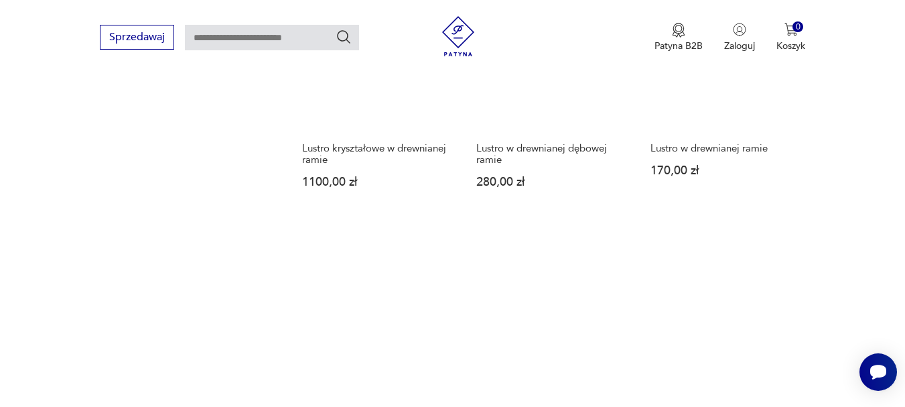
scroll to position [1950, 0]
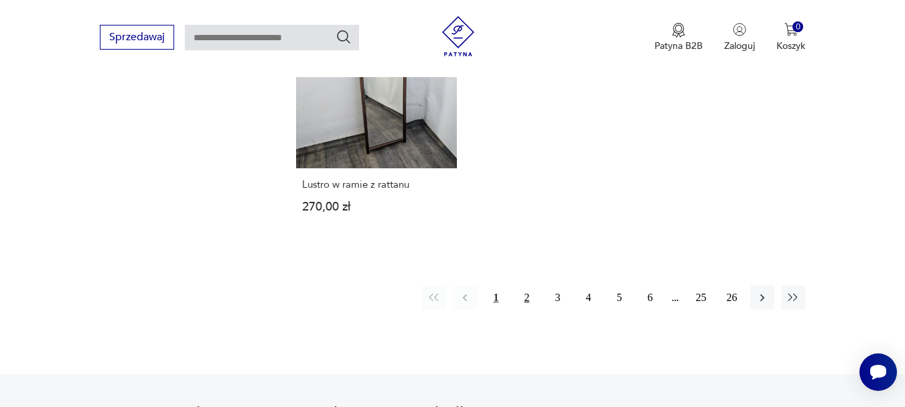
click at [528, 285] on button "2" at bounding box center [526, 297] width 24 height 24
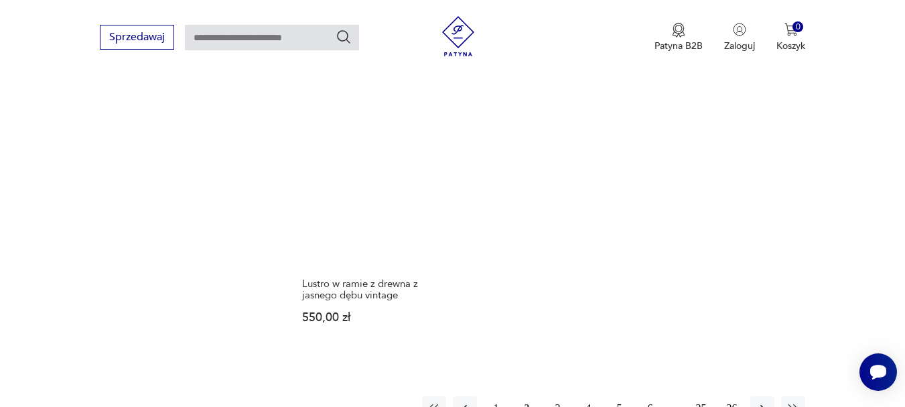
scroll to position [1883, 0]
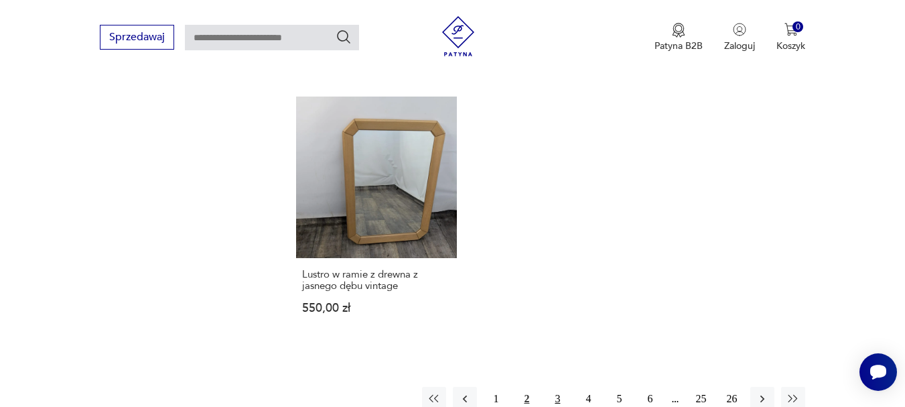
click at [561, 386] on button "3" at bounding box center [557, 398] width 24 height 24
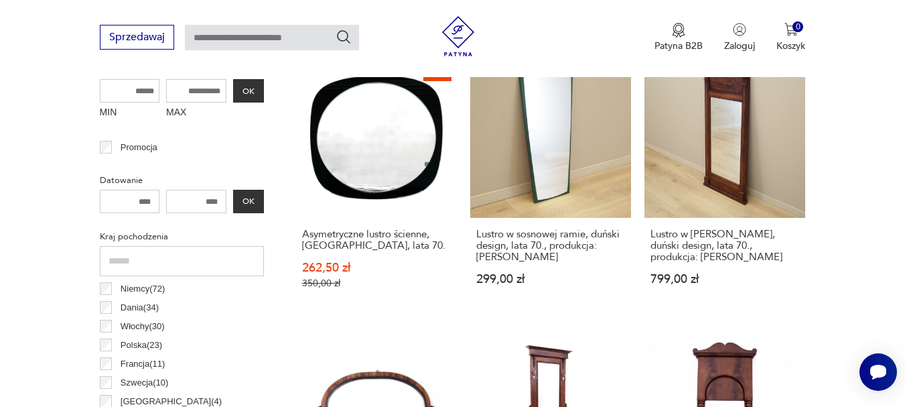
scroll to position [508, 0]
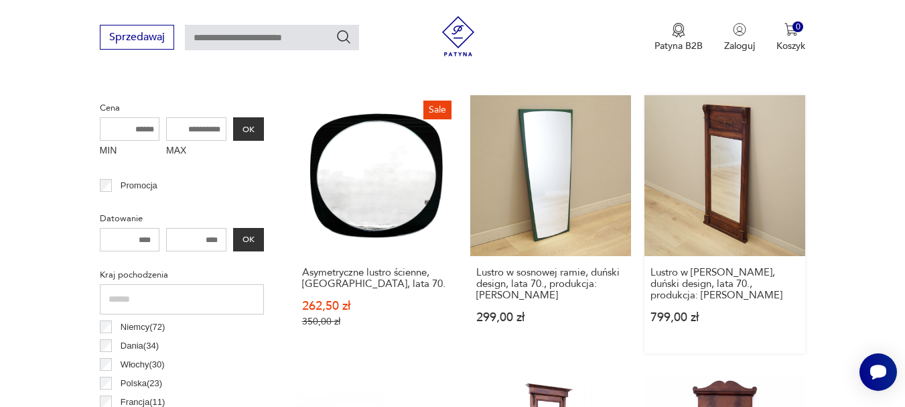
click at [768, 148] on link "Lustro w [PERSON_NAME], duński design, lata 70., produkcja: [PERSON_NAME] 799,0…" at bounding box center [724, 224] width 161 height 258
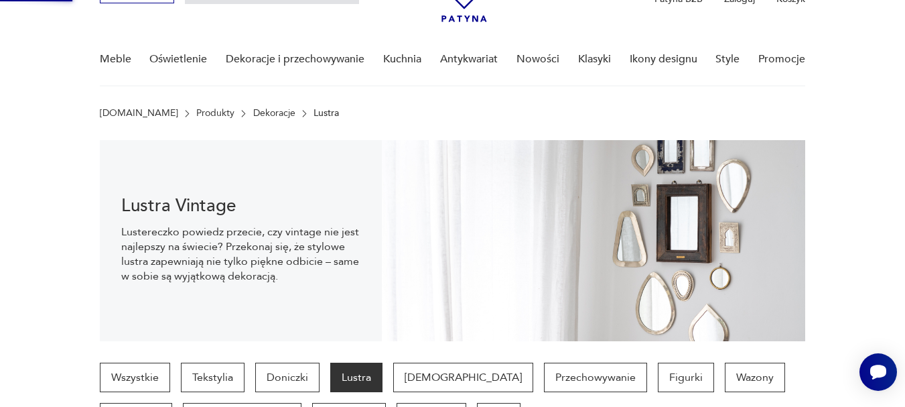
scroll to position [11, 0]
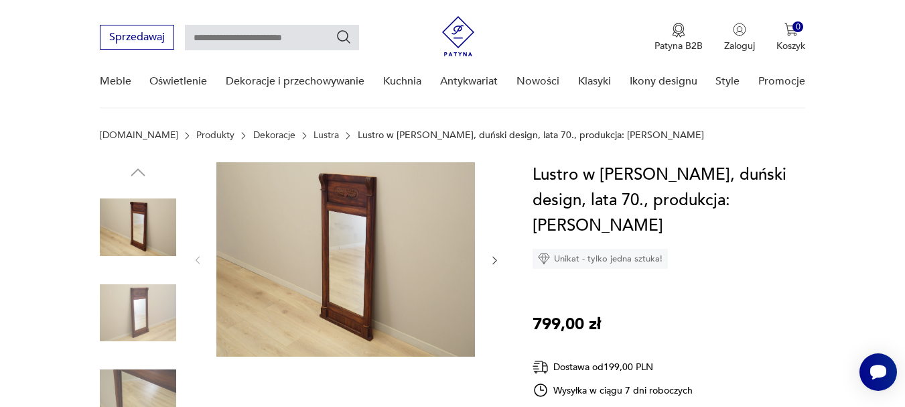
scroll to position [220, 0]
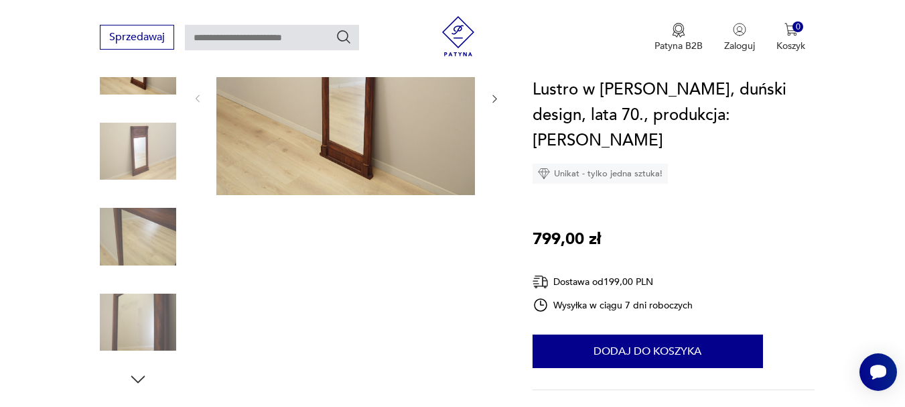
click at [375, 135] on img at bounding box center [345, 98] width 259 height 194
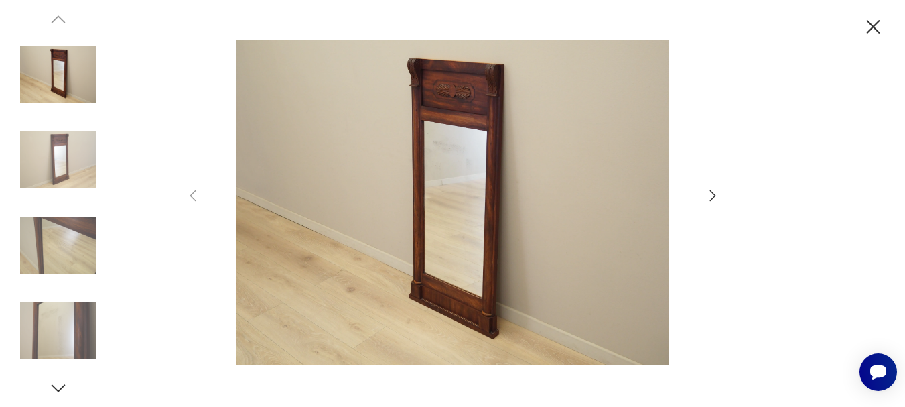
click at [463, 96] on img at bounding box center [452, 202] width 477 height 325
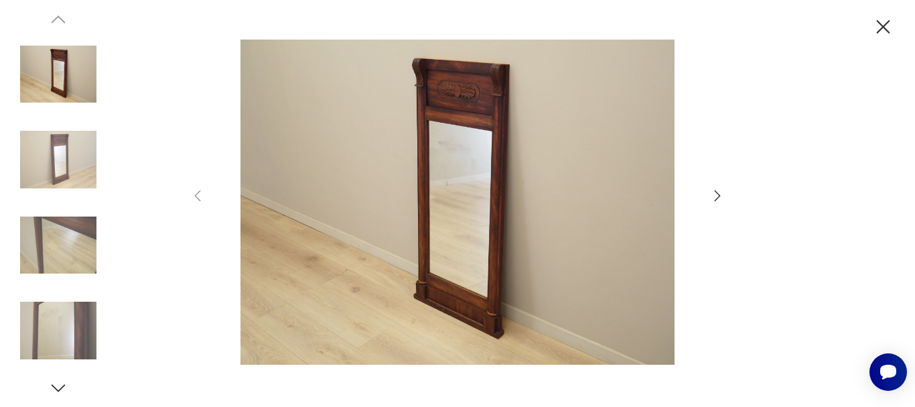
click at [454, 86] on img at bounding box center [457, 202] width 477 height 325
click at [62, 249] on img at bounding box center [58, 245] width 76 height 76
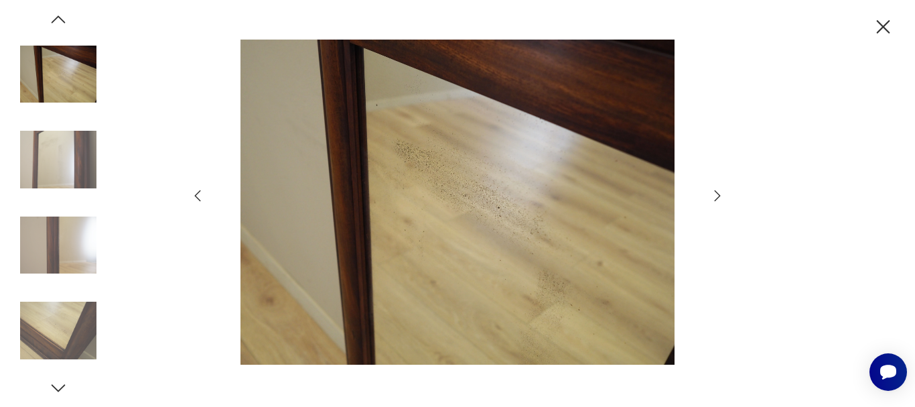
click at [66, 332] on img at bounding box center [58, 330] width 76 height 76
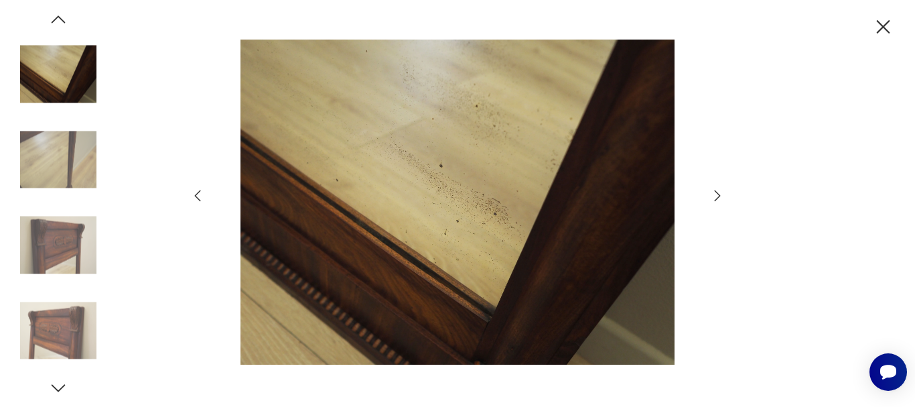
click at [62, 251] on img at bounding box center [58, 245] width 76 height 76
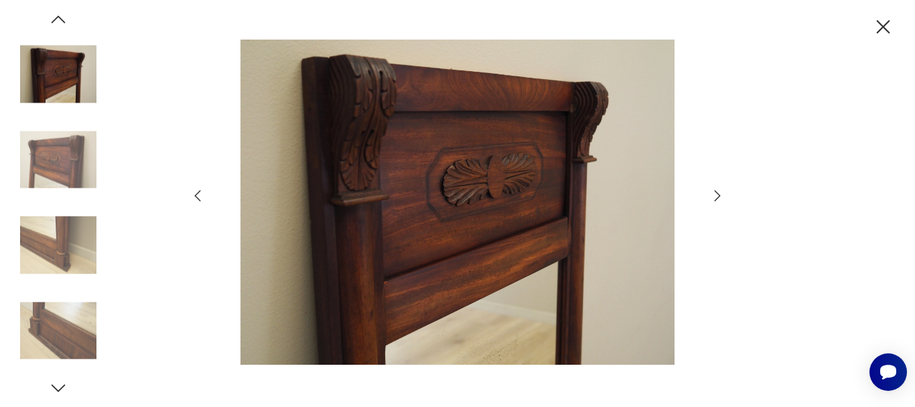
click at [62, 113] on img at bounding box center [58, 74] width 76 height 76
click at [49, 324] on img at bounding box center [58, 330] width 76 height 76
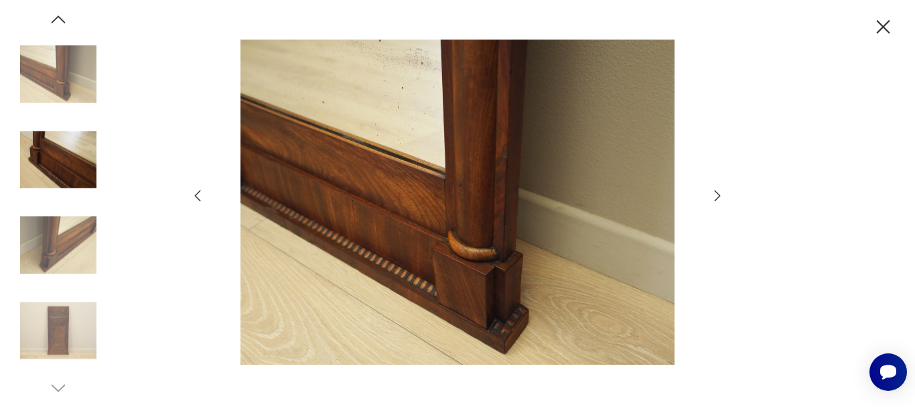
click at [883, 26] on icon "button" at bounding box center [883, 26] width 13 height 13
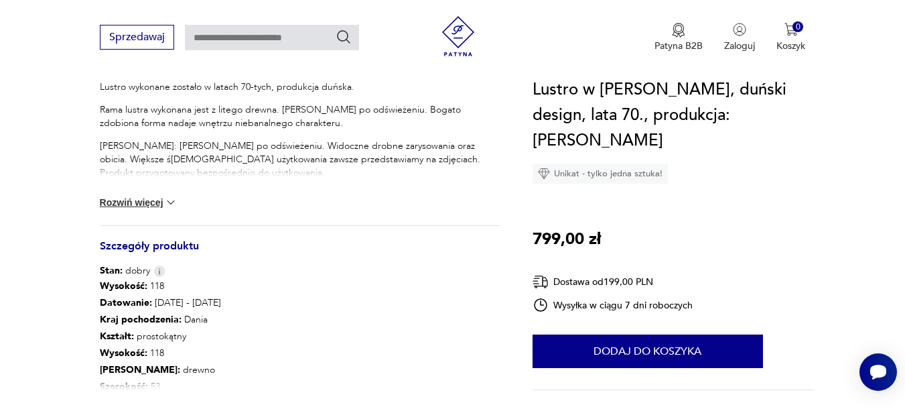
scroll to position [617, 0]
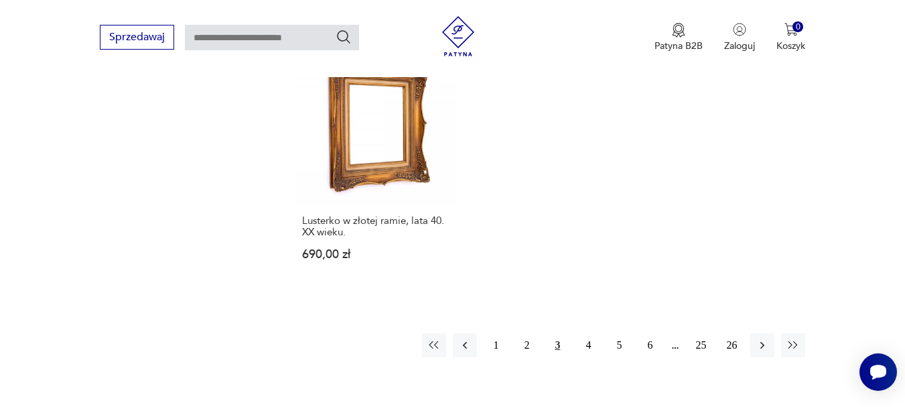
scroll to position [1981, 0]
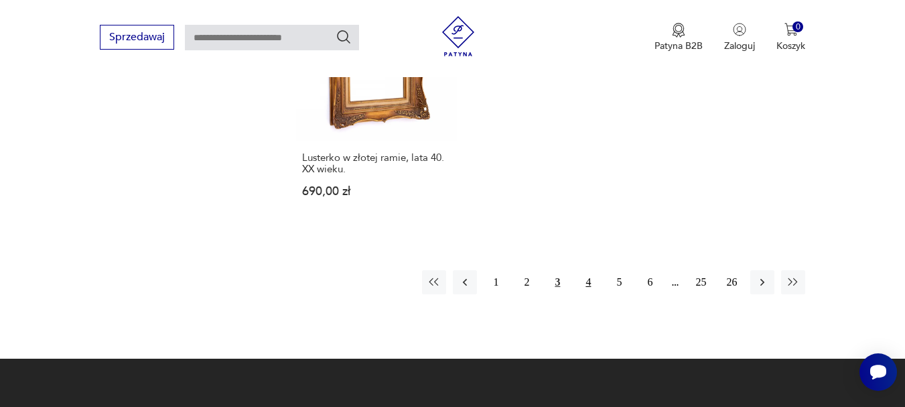
click at [589, 272] on button "4" at bounding box center [588, 282] width 24 height 24
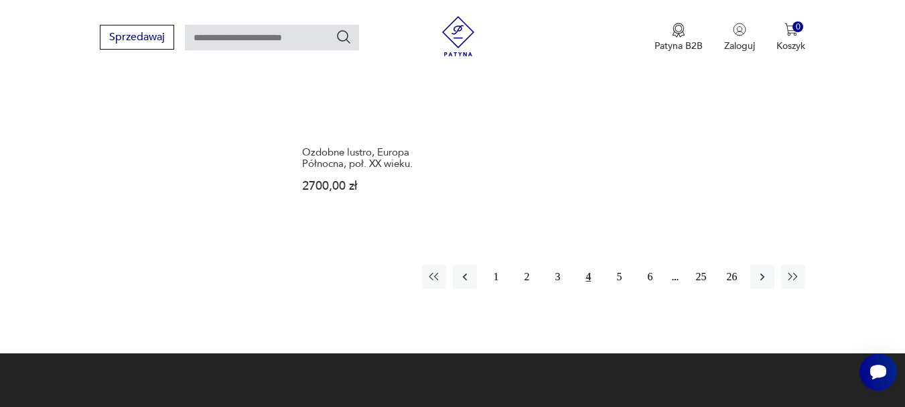
scroll to position [2085, 0]
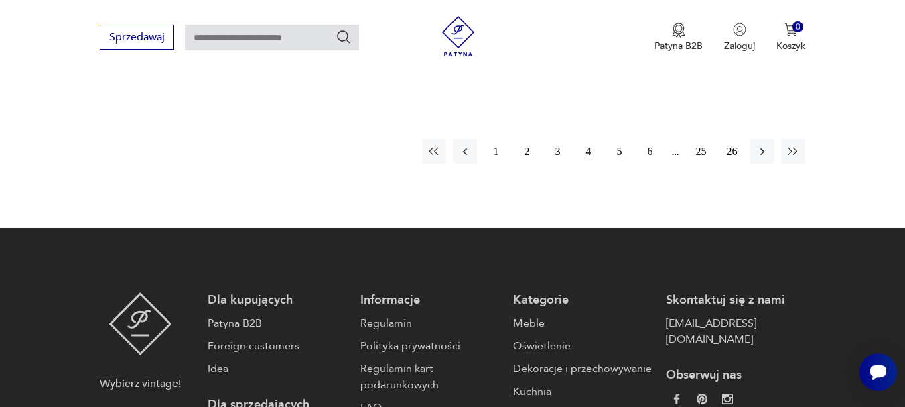
click at [620, 148] on button "5" at bounding box center [619, 151] width 24 height 24
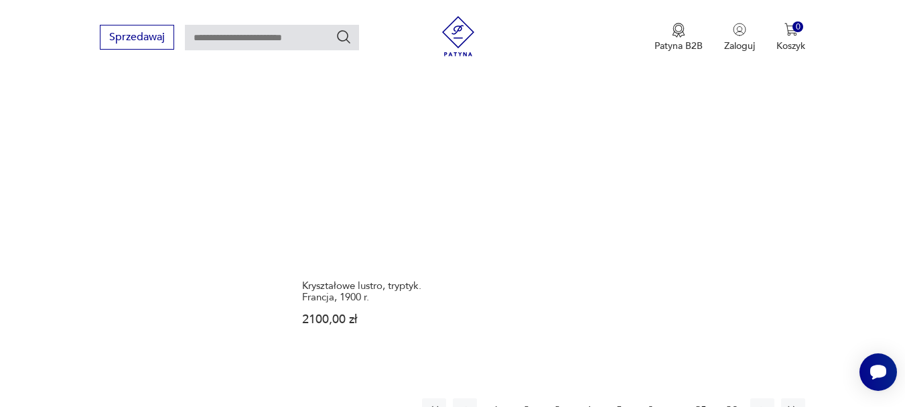
scroll to position [1923, 0]
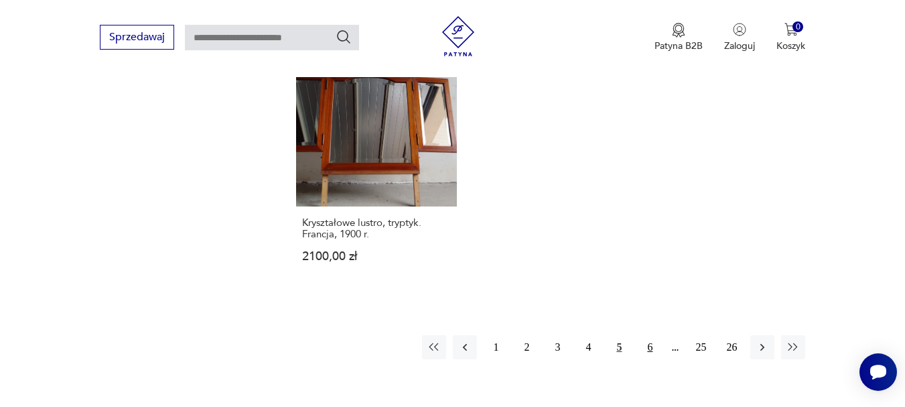
click at [641, 335] on button "6" at bounding box center [650, 347] width 24 height 24
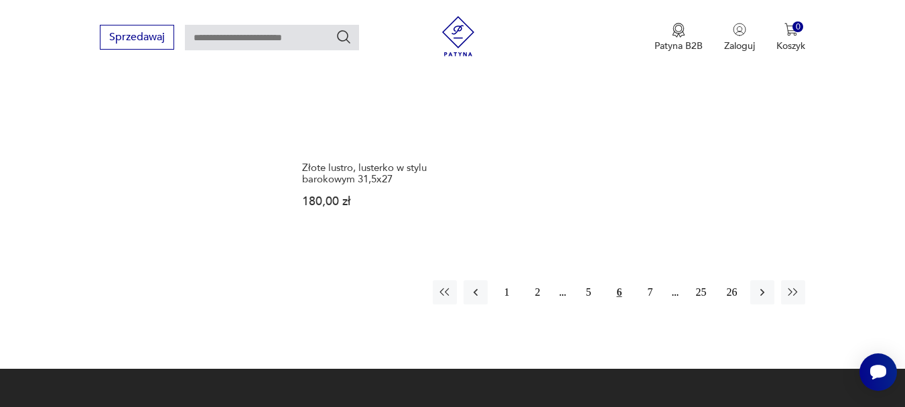
scroll to position [1976, 0]
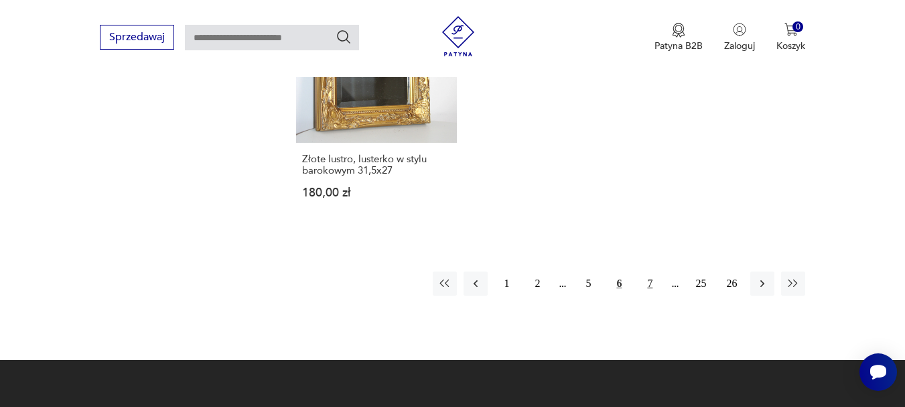
click at [647, 271] on button "7" at bounding box center [650, 283] width 24 height 24
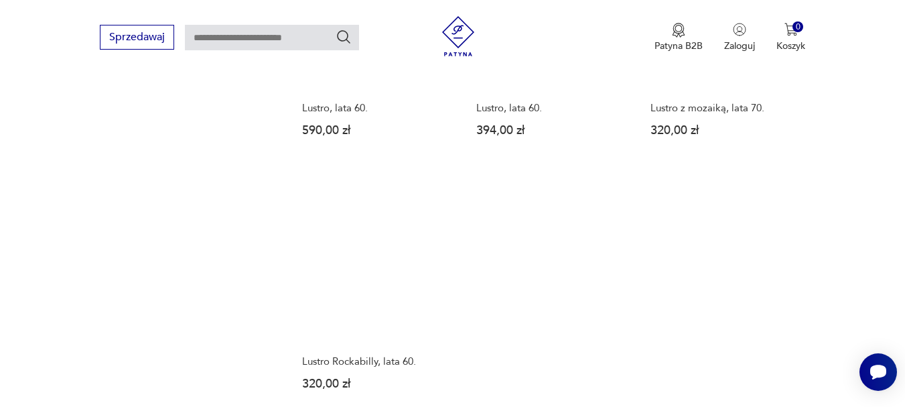
scroll to position [1869, 0]
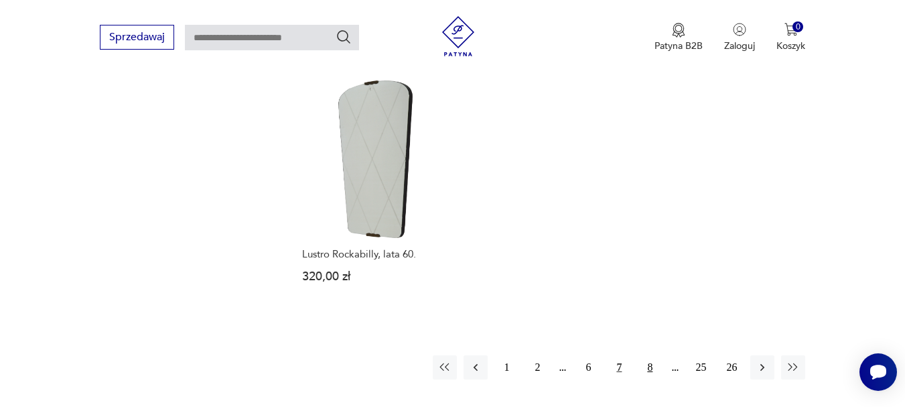
click at [648, 355] on button "8" at bounding box center [650, 367] width 24 height 24
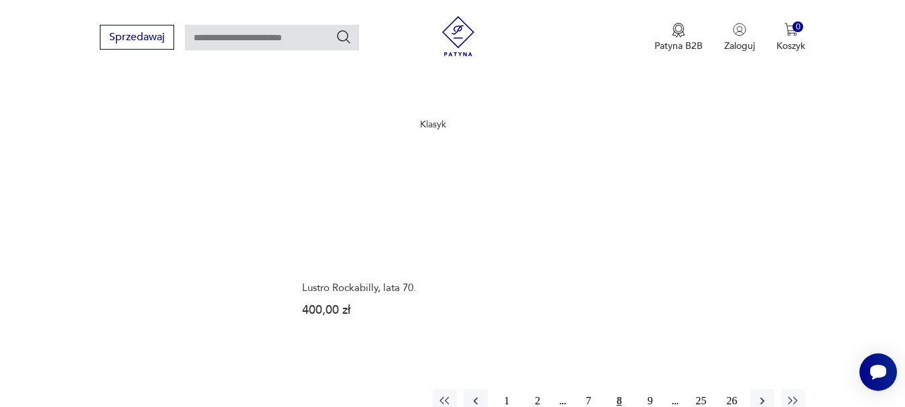
scroll to position [1915, 0]
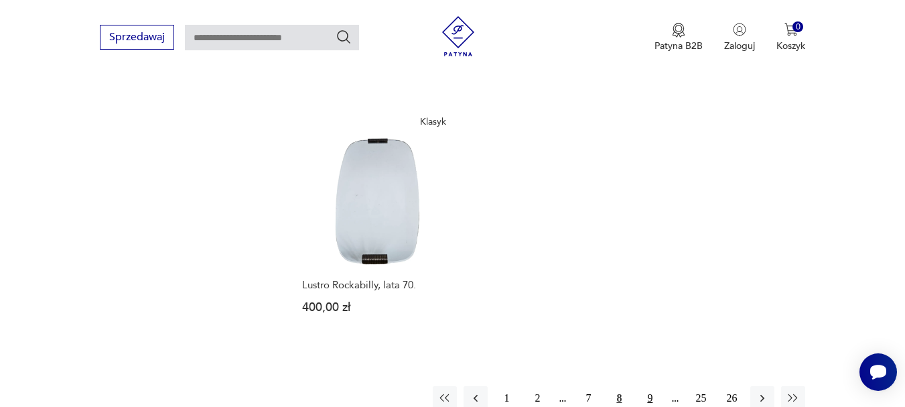
click at [648, 386] on button "9" at bounding box center [650, 398] width 24 height 24
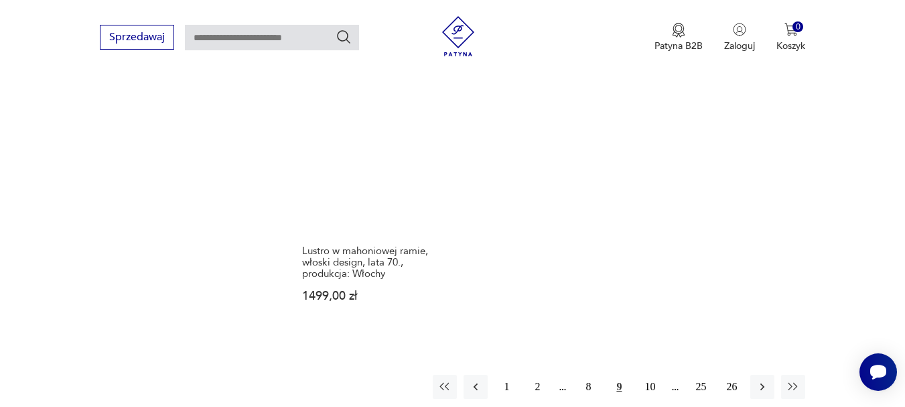
scroll to position [1936, 0]
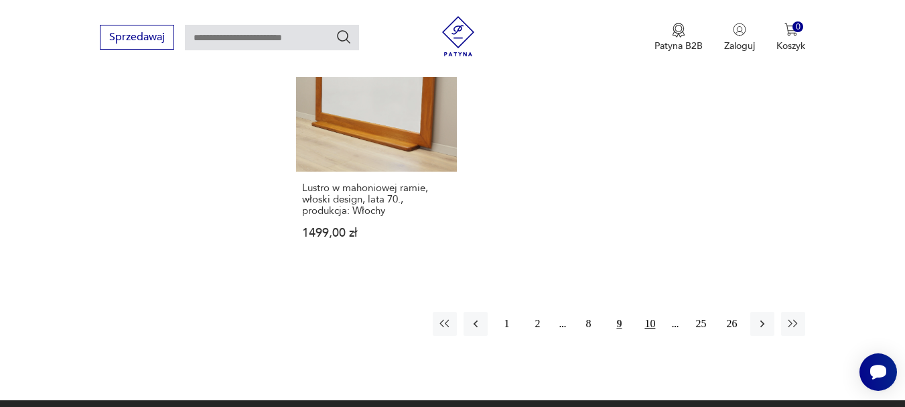
click at [650, 311] on button "10" at bounding box center [650, 323] width 24 height 24
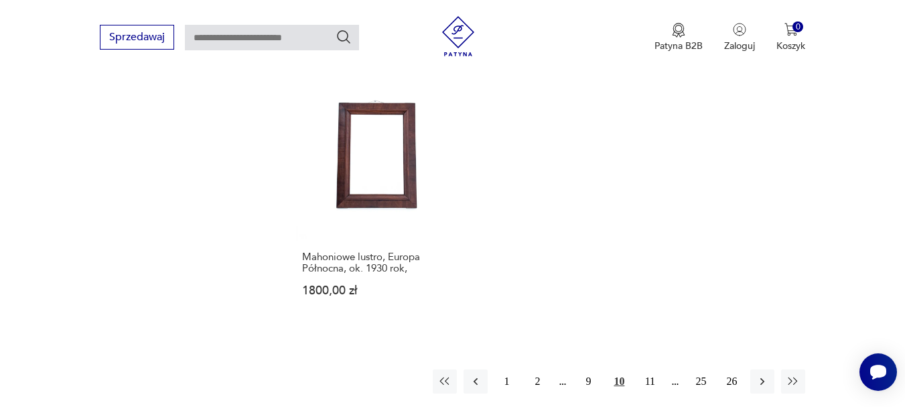
scroll to position [1916, 0]
